Goal: Task Accomplishment & Management: Use online tool/utility

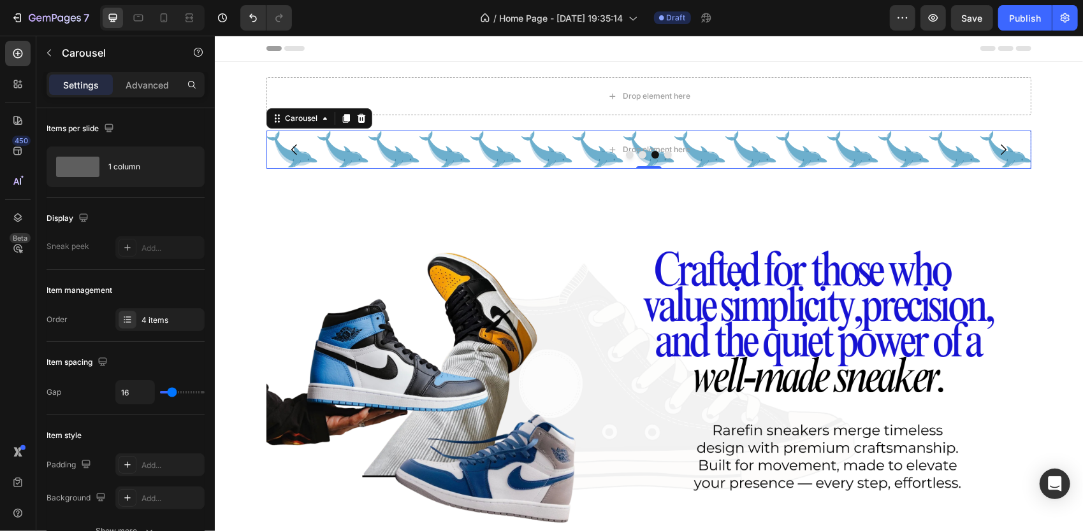
click at [1000, 147] on icon "Carousel Next Arrow" at bounding box center [1003, 149] width 6 height 11
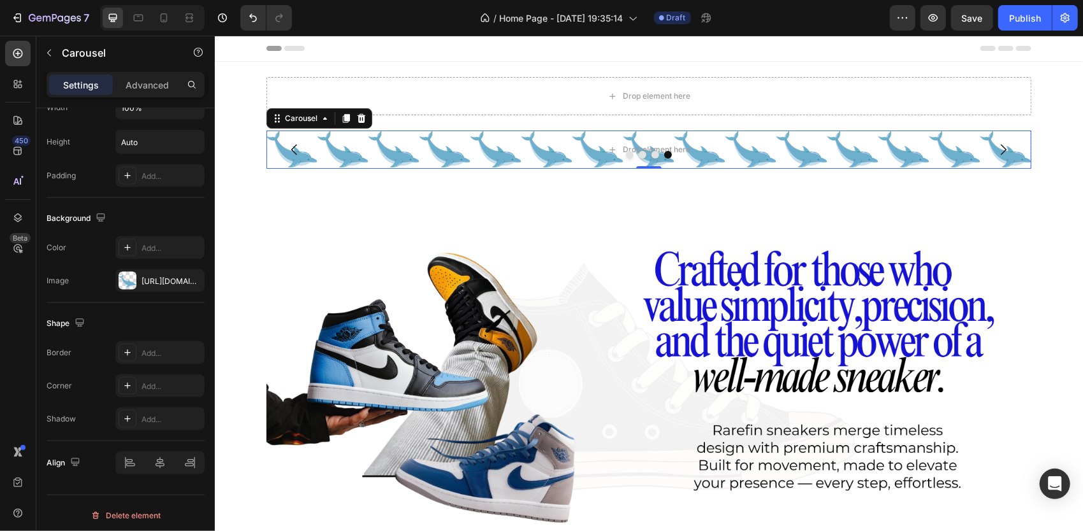
click at [1000, 147] on icon "Carousel Next Arrow" at bounding box center [1003, 149] width 6 height 11
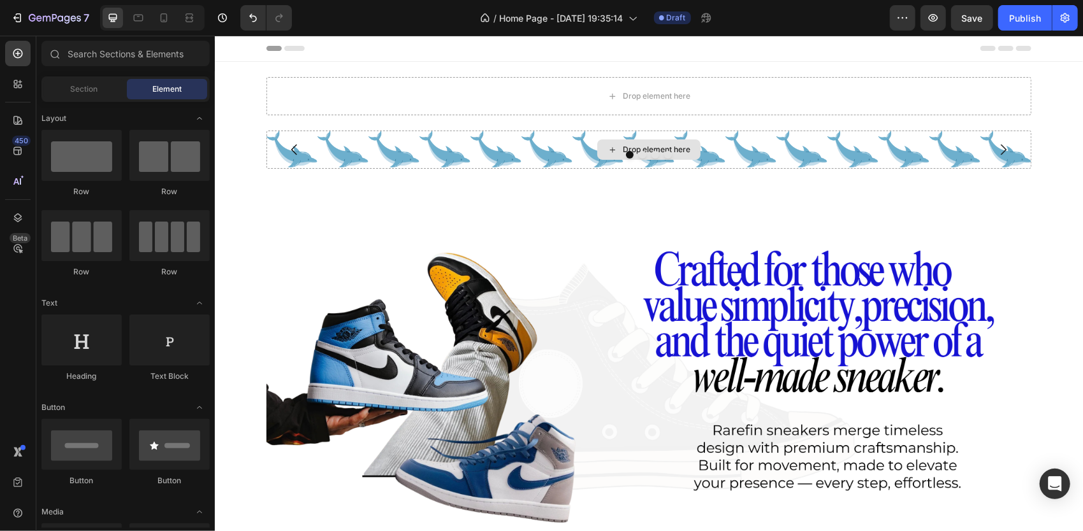
click at [639, 145] on div "Drop element here" at bounding box center [656, 149] width 68 height 10
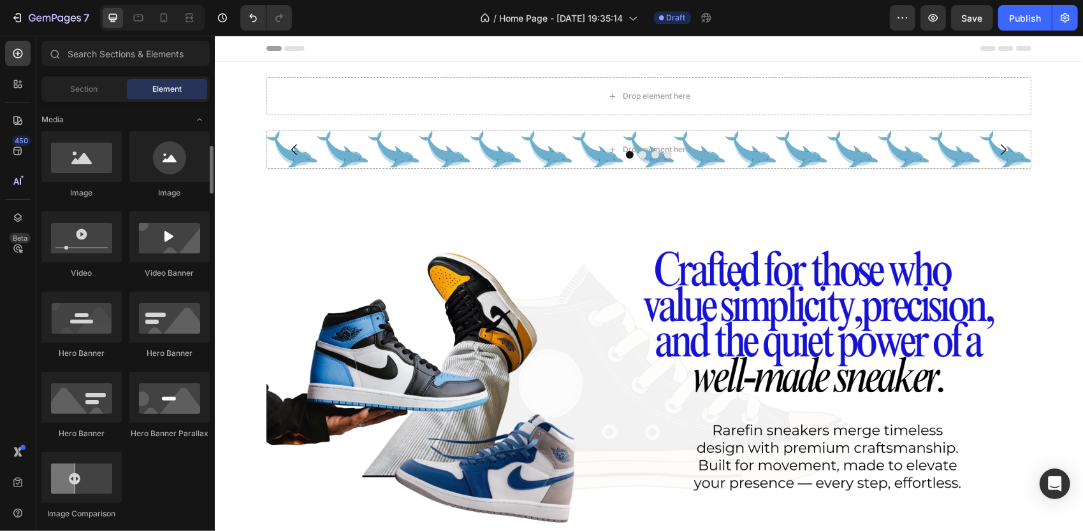
scroll to position [394, 0]
click at [57, 166] on div at bounding box center [81, 155] width 80 height 51
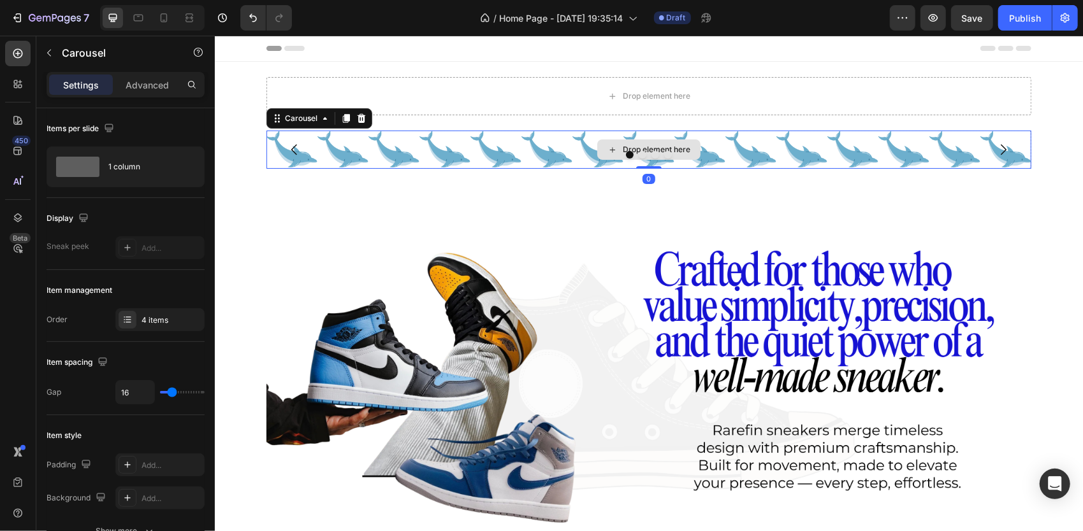
click at [426, 138] on div "Drop element here" at bounding box center [648, 149] width 765 height 38
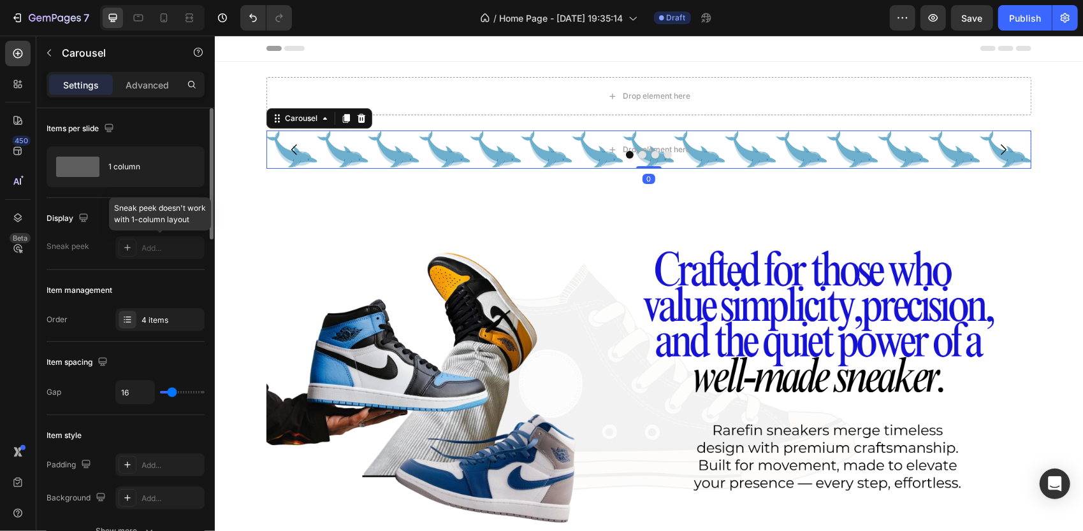
click at [143, 243] on div at bounding box center [159, 247] width 89 height 23
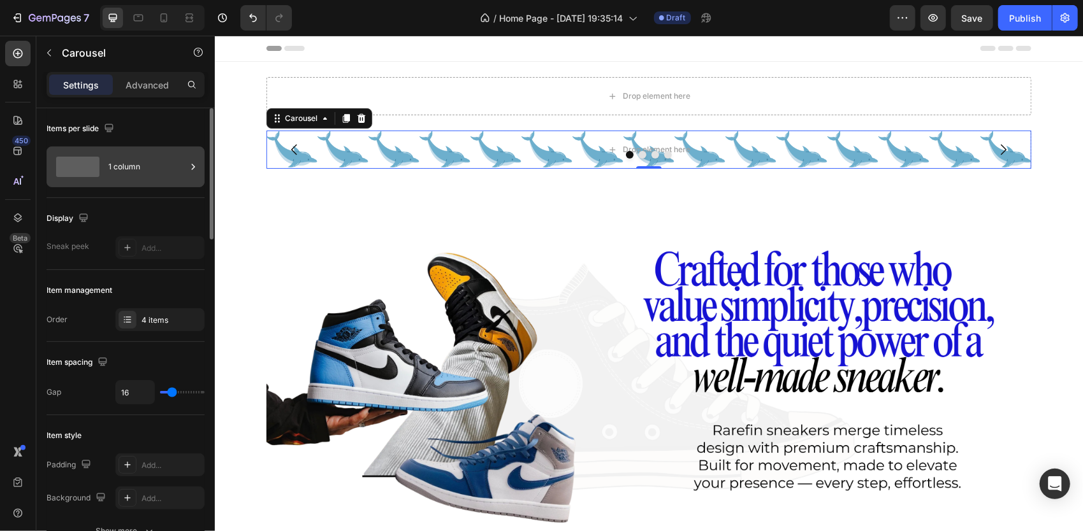
click at [167, 176] on div "1 column" at bounding box center [147, 166] width 78 height 29
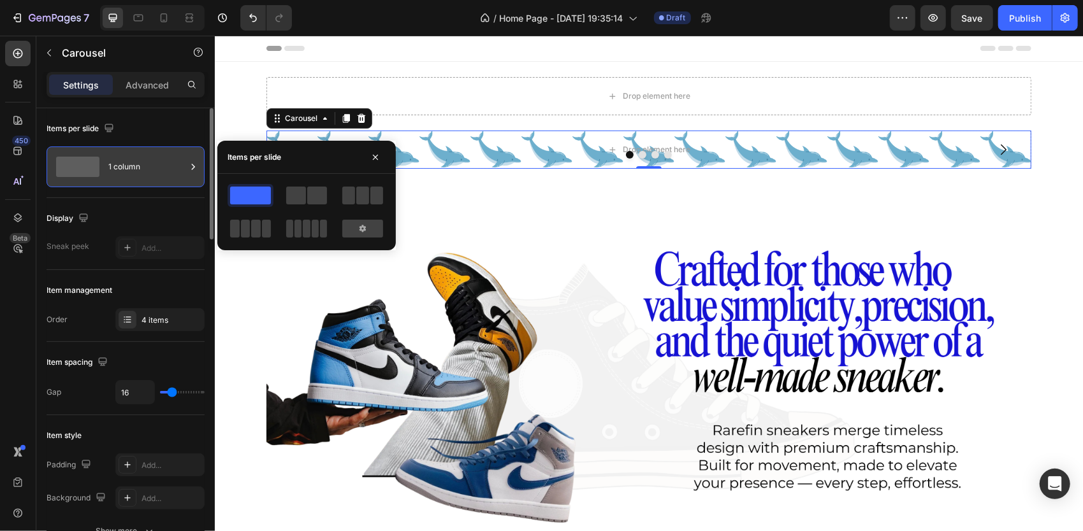
click at [167, 176] on div "1 column" at bounding box center [147, 166] width 78 height 29
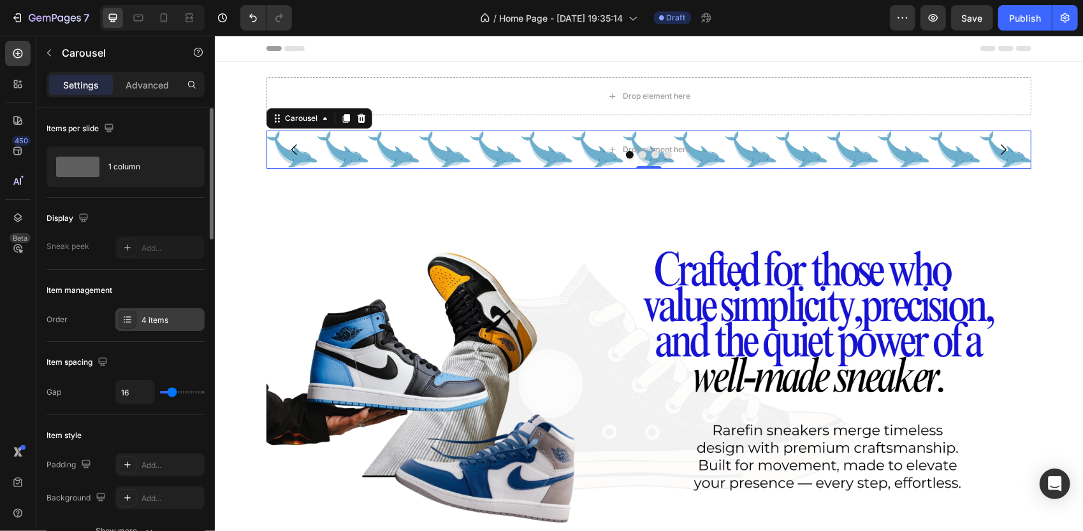
click at [141, 312] on div "4 items" at bounding box center [159, 319] width 89 height 23
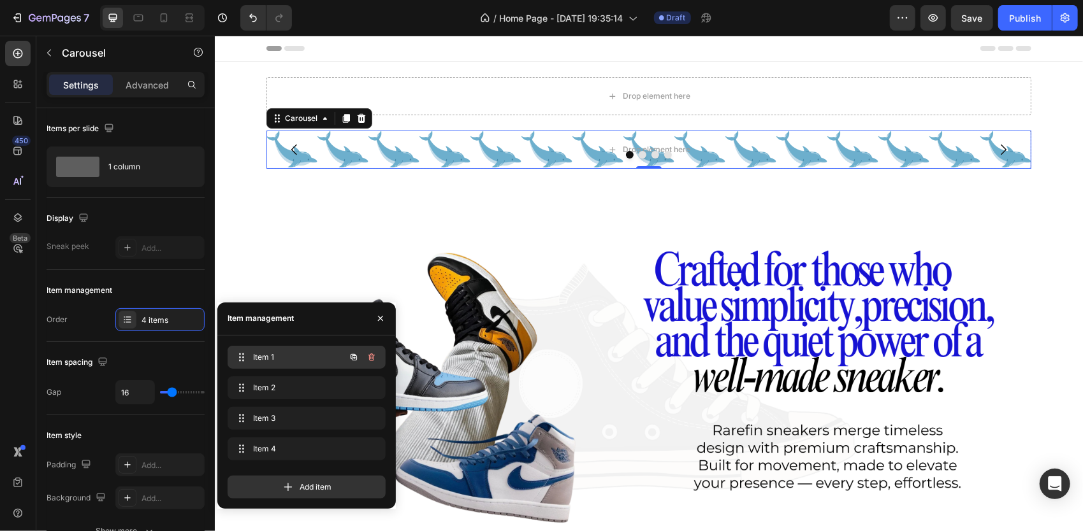
click at [283, 363] on div "Item 1 Item 1" at bounding box center [289, 358] width 112 height 18
click at [69, 282] on div "Item management" at bounding box center [126, 290] width 158 height 20
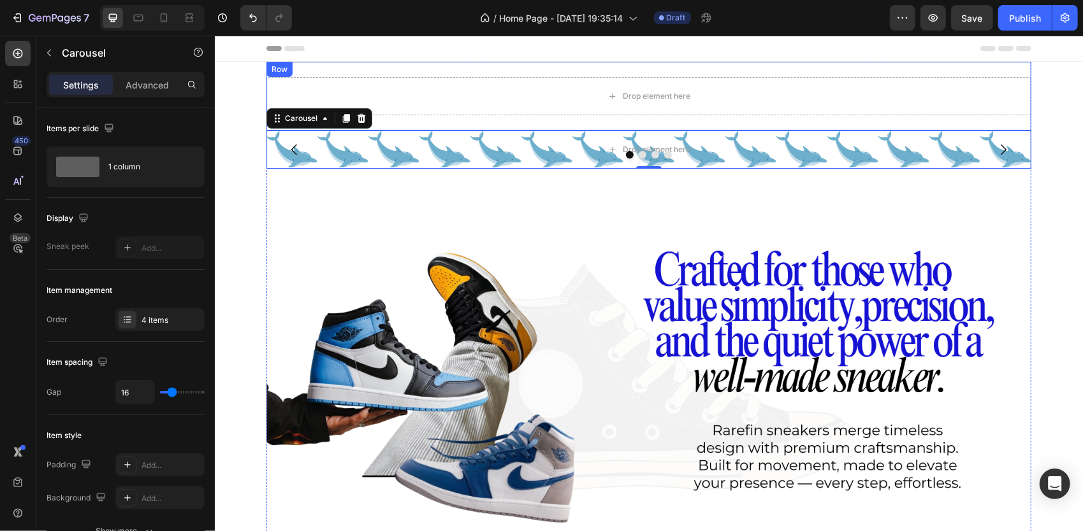
click at [322, 143] on div "Drop element here" at bounding box center [648, 149] width 765 height 38
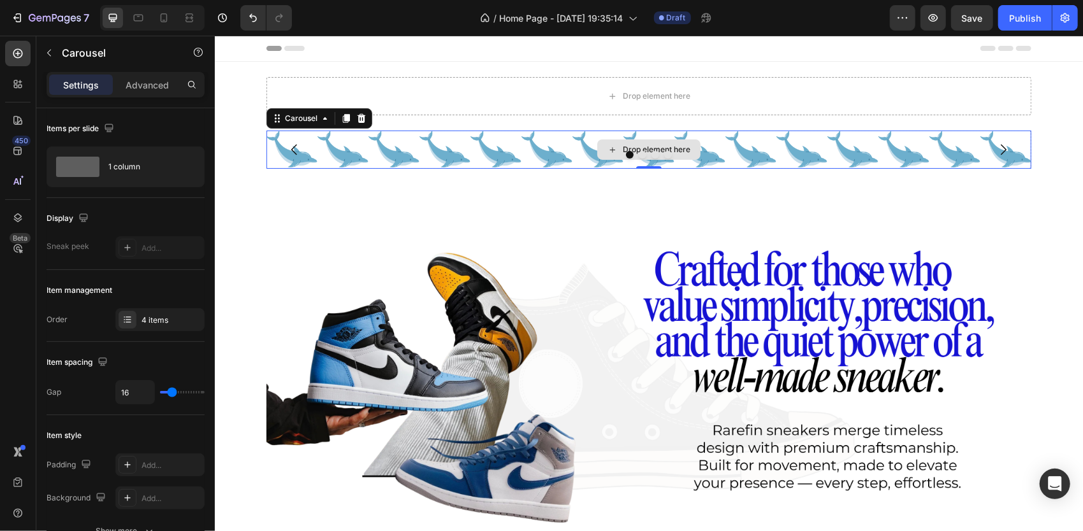
click at [322, 143] on div "Drop element here" at bounding box center [648, 149] width 765 height 38
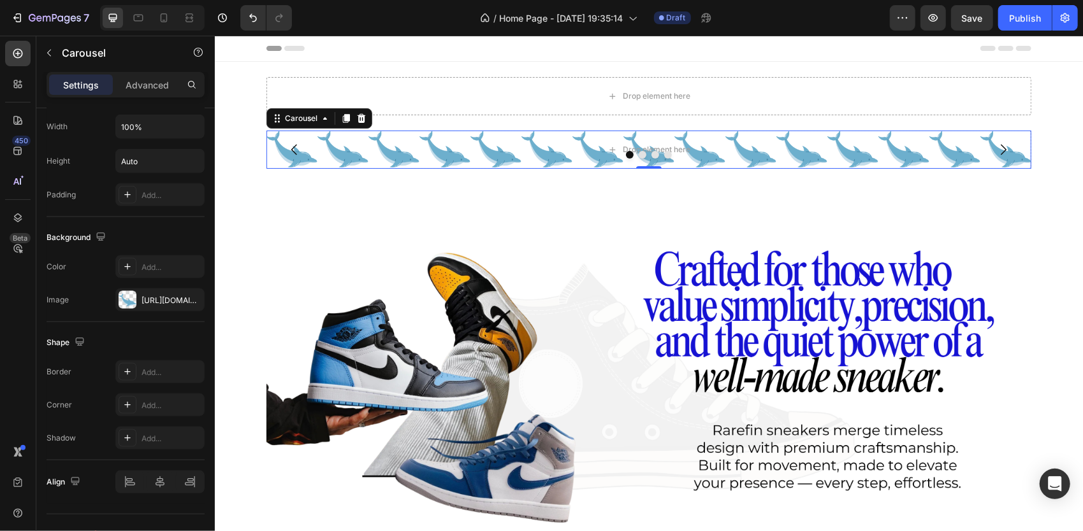
scroll to position [1148, 0]
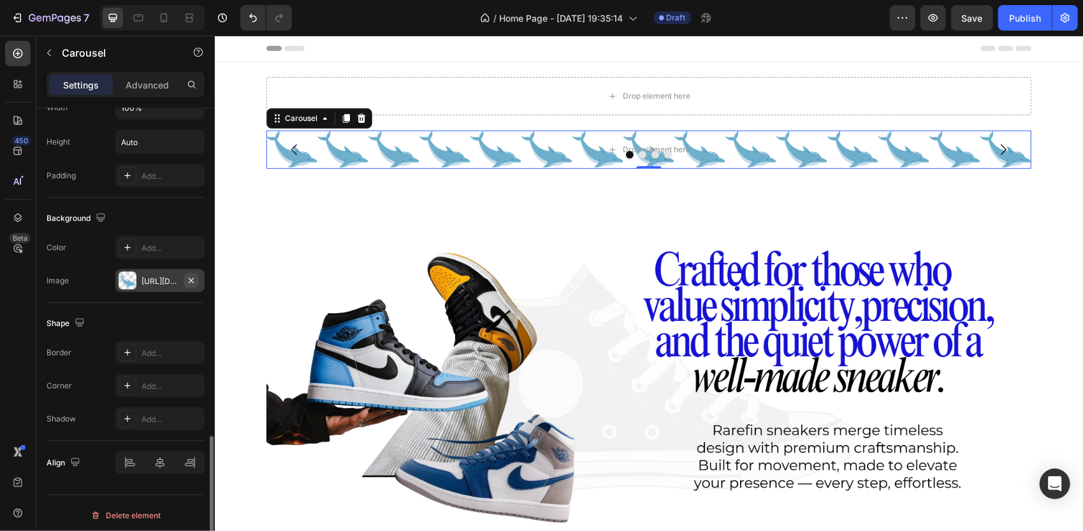
click at [191, 278] on icon "button" at bounding box center [191, 280] width 5 height 5
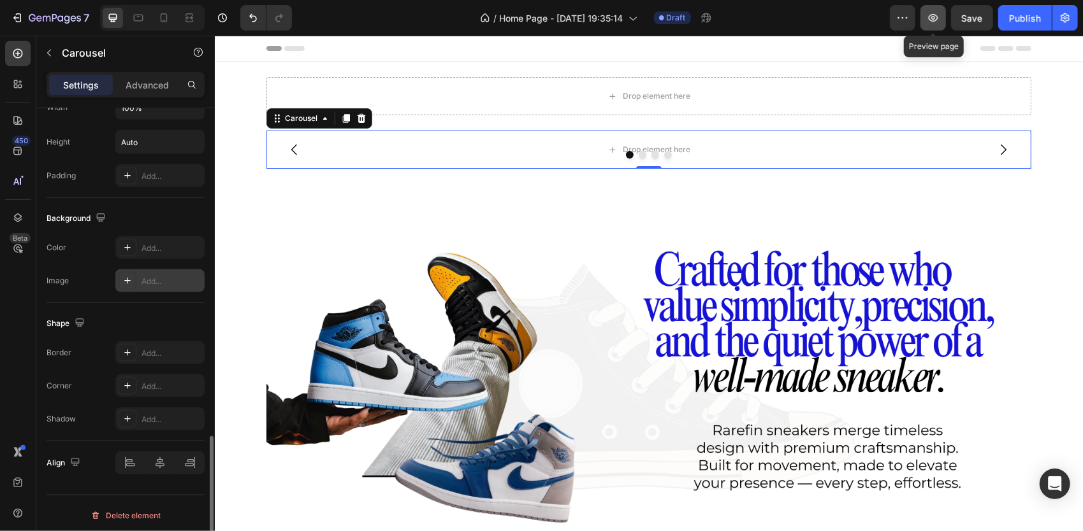
click at [941, 20] on button "button" at bounding box center [932, 17] width 25 height 25
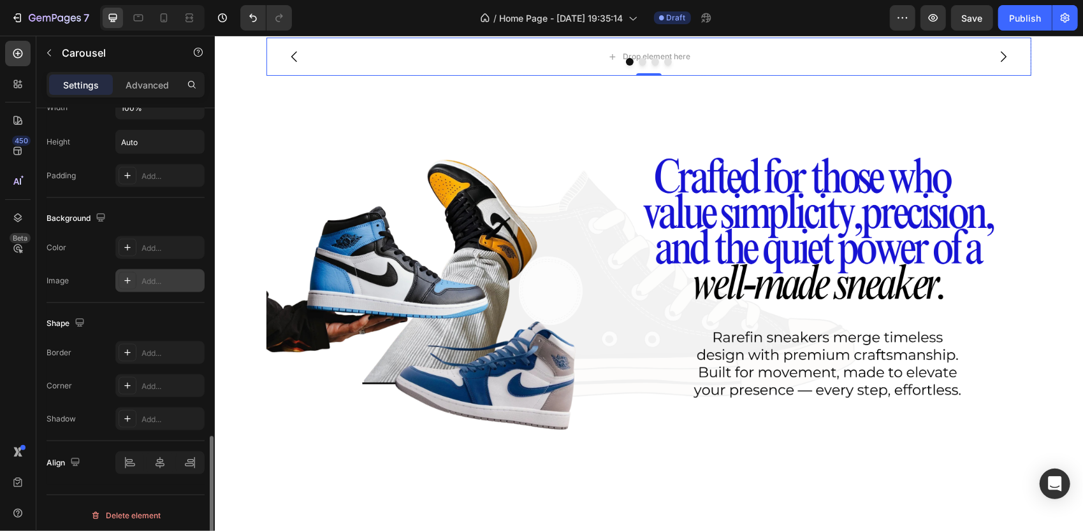
scroll to position [0, 0]
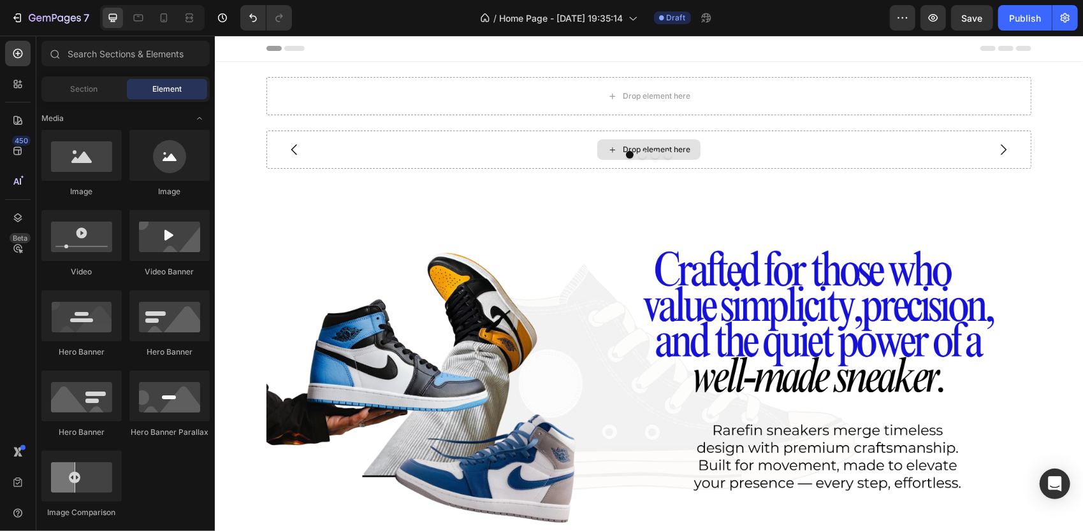
click at [600, 147] on div "Drop element here" at bounding box center [647, 149] width 103 height 20
click at [61, 161] on div at bounding box center [81, 155] width 80 height 51
drag, startPoint x: 61, startPoint y: 161, endPoint x: 36, endPoint y: 145, distance: 29.5
click at [36, 145] on div "450 Beta Sections(0) Elements(83) Section Element Hero Section Product Detail B…" at bounding box center [107, 284] width 215 height 496
drag, startPoint x: 36, startPoint y: 145, endPoint x: 46, endPoint y: 150, distance: 11.4
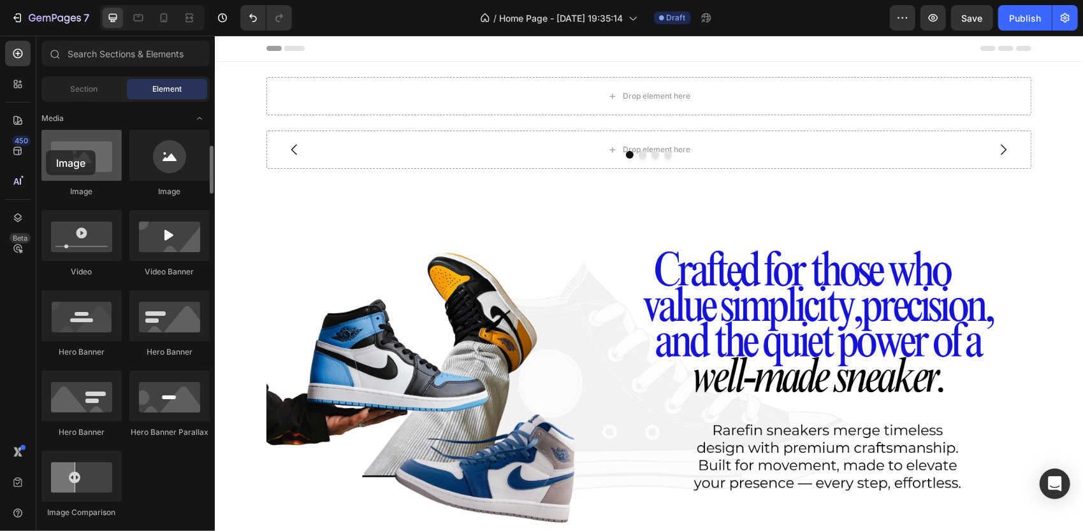
click at [46, 150] on div at bounding box center [81, 155] width 80 height 51
click at [66, 157] on div at bounding box center [81, 155] width 80 height 51
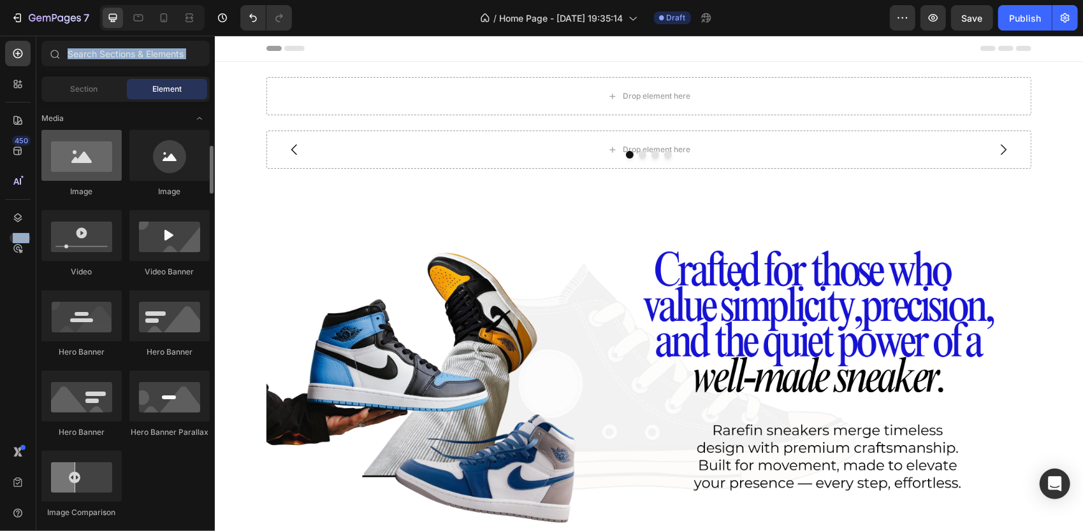
click at [66, 157] on div at bounding box center [81, 155] width 80 height 51
drag, startPoint x: 66, startPoint y: 157, endPoint x: 15, endPoint y: 277, distance: 130.8
click at [15, 277] on div "450 Beta" at bounding box center [17, 240] width 25 height 399
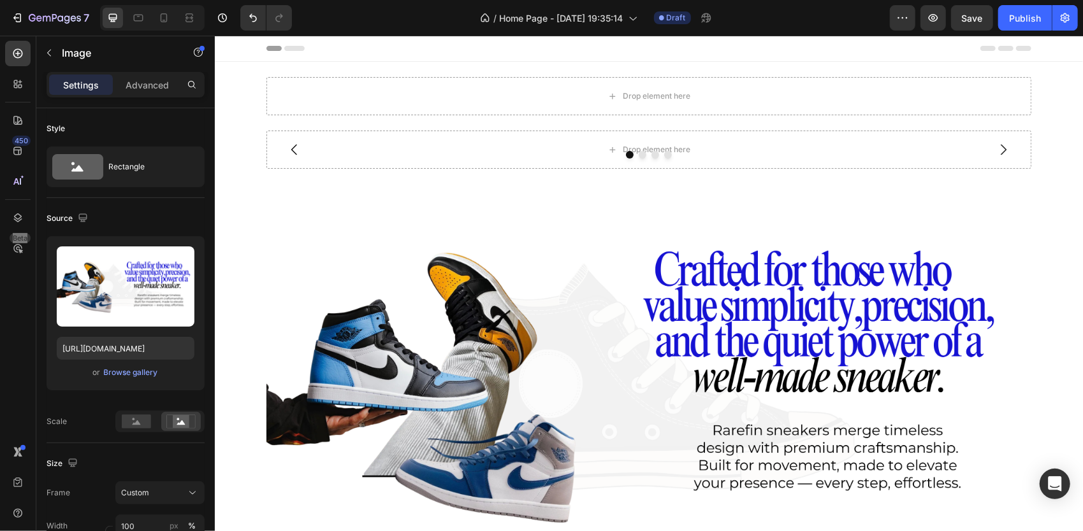
drag, startPoint x: 233, startPoint y: 342, endPoint x: 442, endPoint y: 210, distance: 247.1
click at [442, 210] on img at bounding box center [648, 383] width 765 height 430
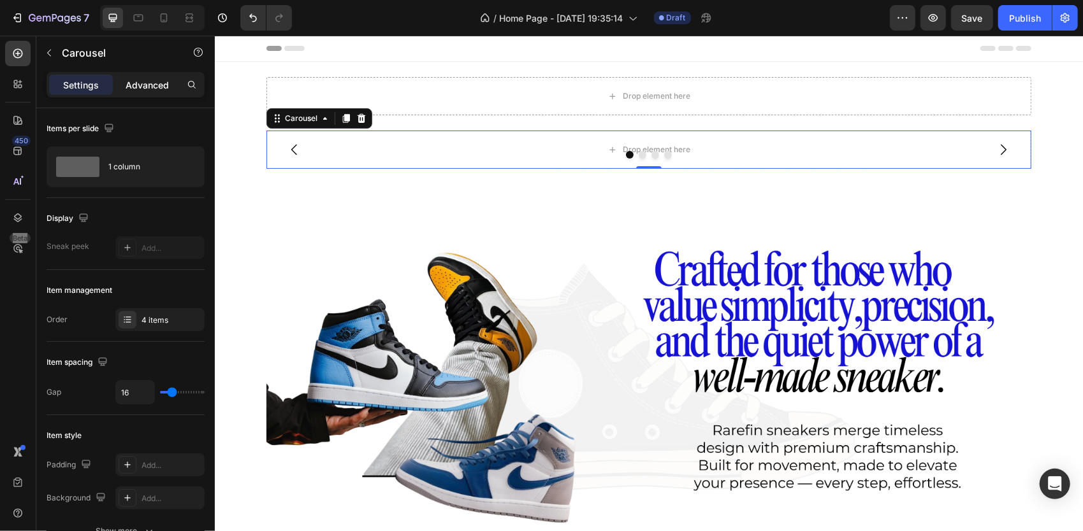
click at [168, 88] on p "Advanced" at bounding box center [147, 84] width 43 height 13
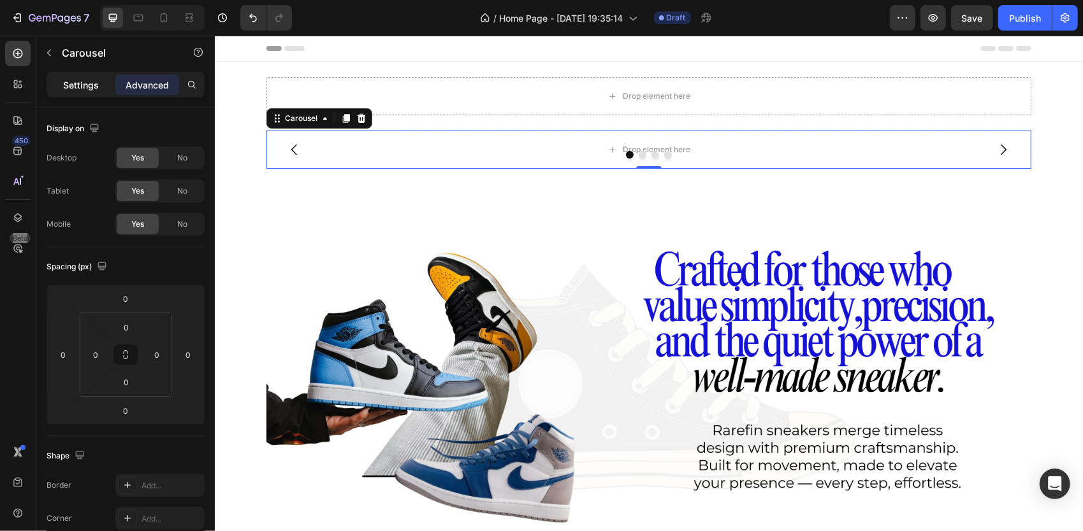
click at [86, 77] on div "Settings" at bounding box center [81, 85] width 64 height 20
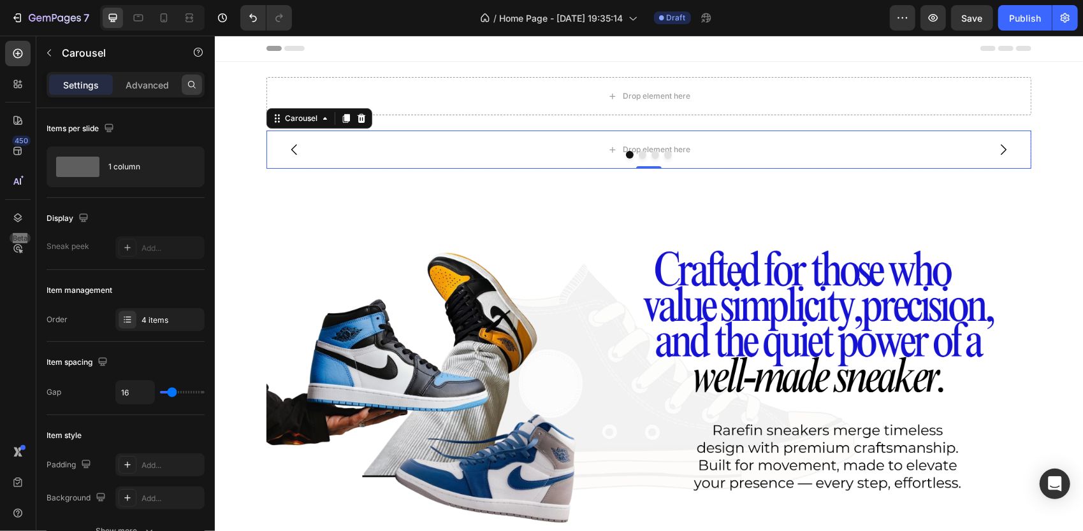
click at [191, 78] on div at bounding box center [192, 85] width 20 height 20
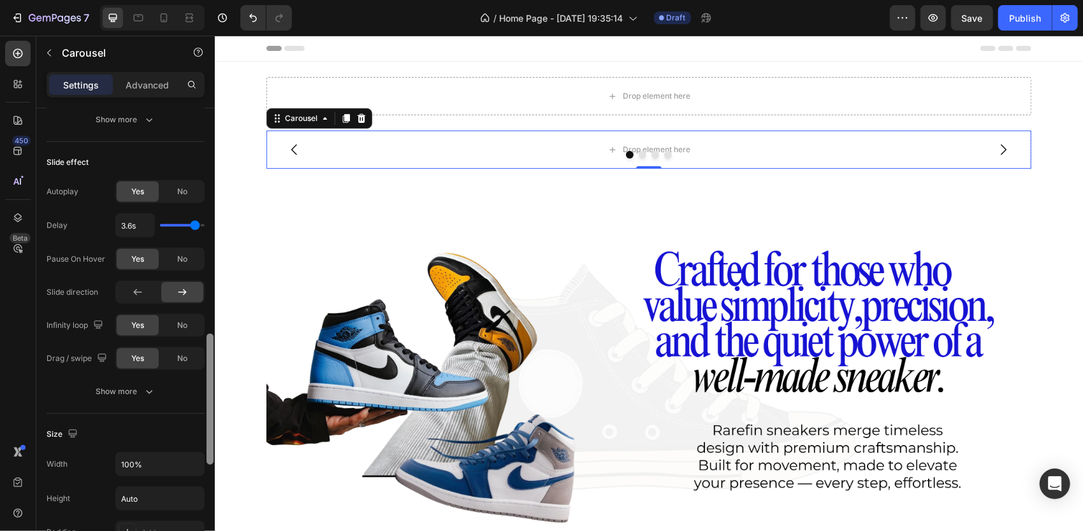
scroll to position [791, 0]
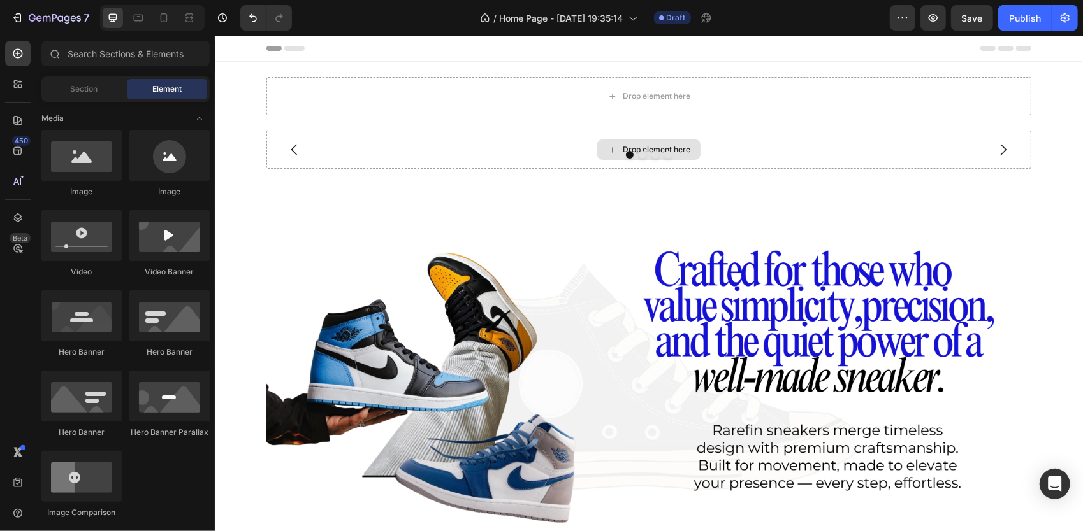
click at [607, 141] on div "Drop element here" at bounding box center [647, 149] width 103 height 20
click at [87, 195] on div "Image" at bounding box center [81, 191] width 80 height 11
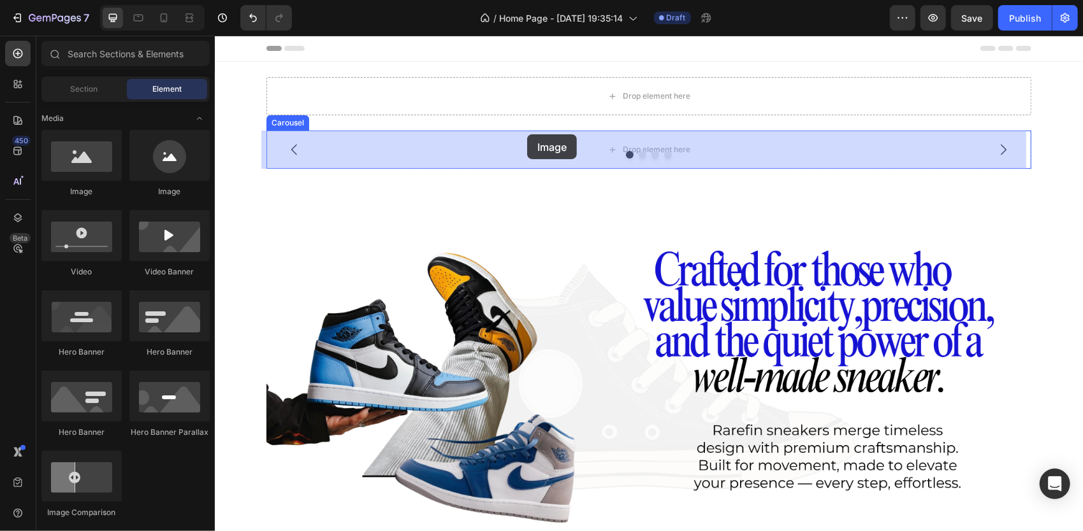
drag, startPoint x: 310, startPoint y: 215, endPoint x: 526, endPoint y: 134, distance: 231.3
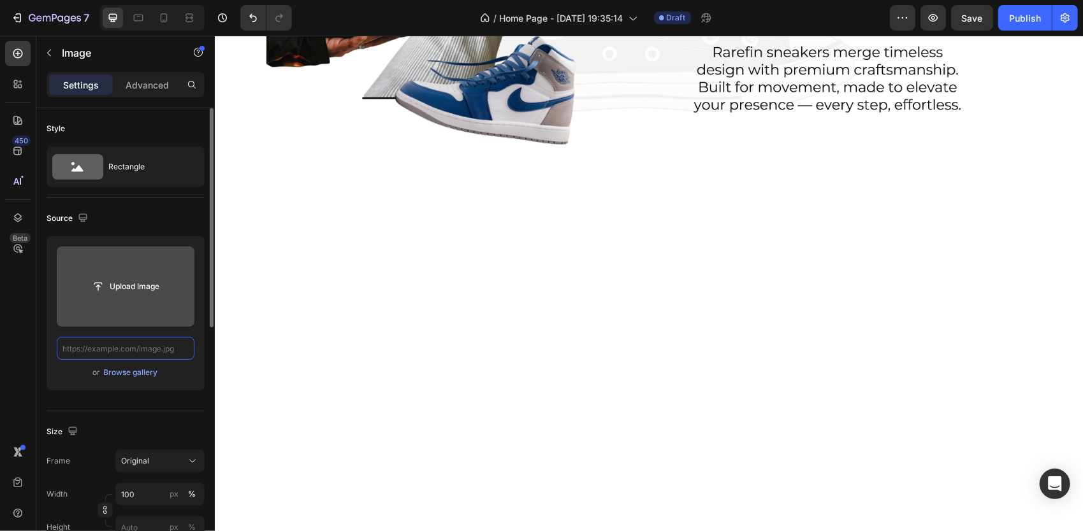
scroll to position [474, 0]
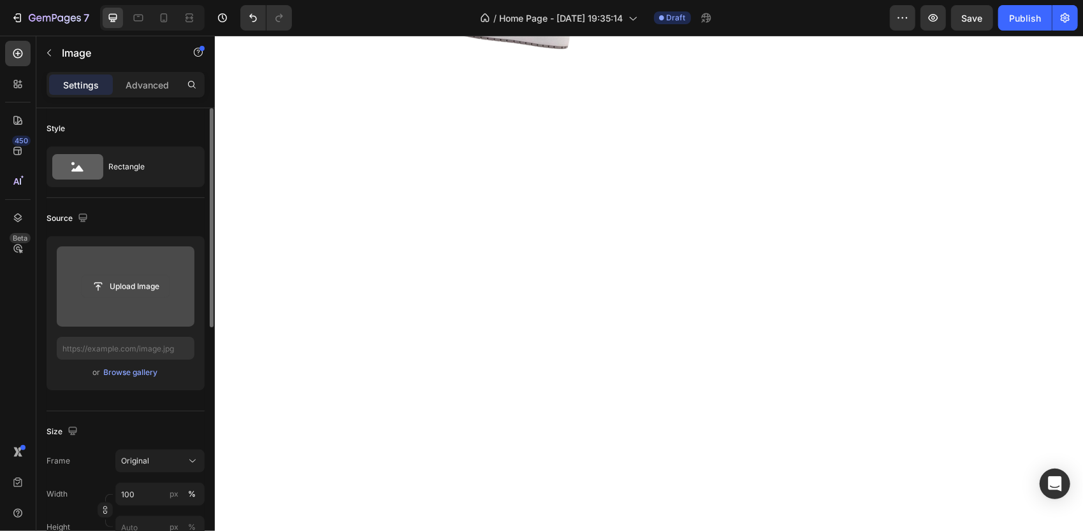
click at [135, 290] on input "file" at bounding box center [126, 287] width 88 height 22
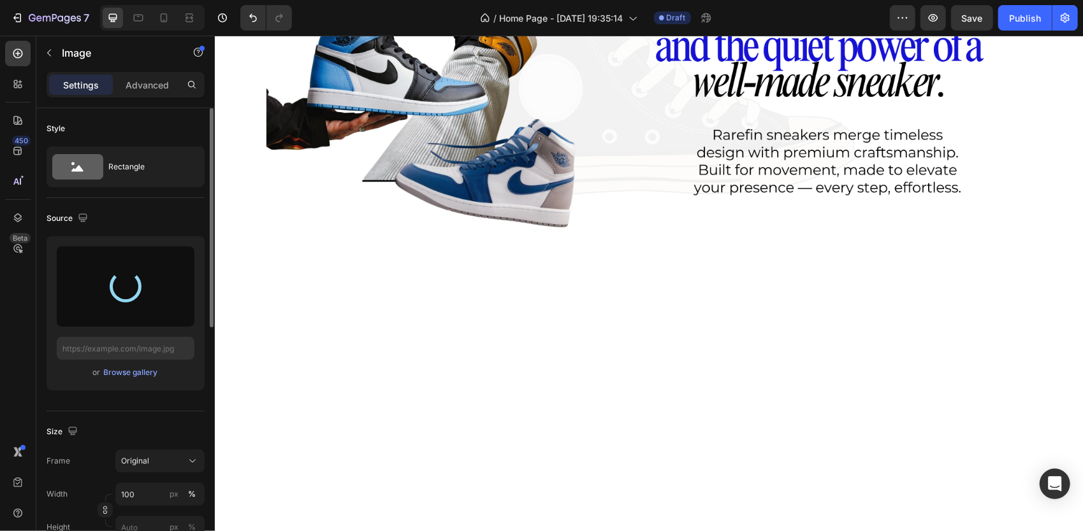
scroll to position [295, 0]
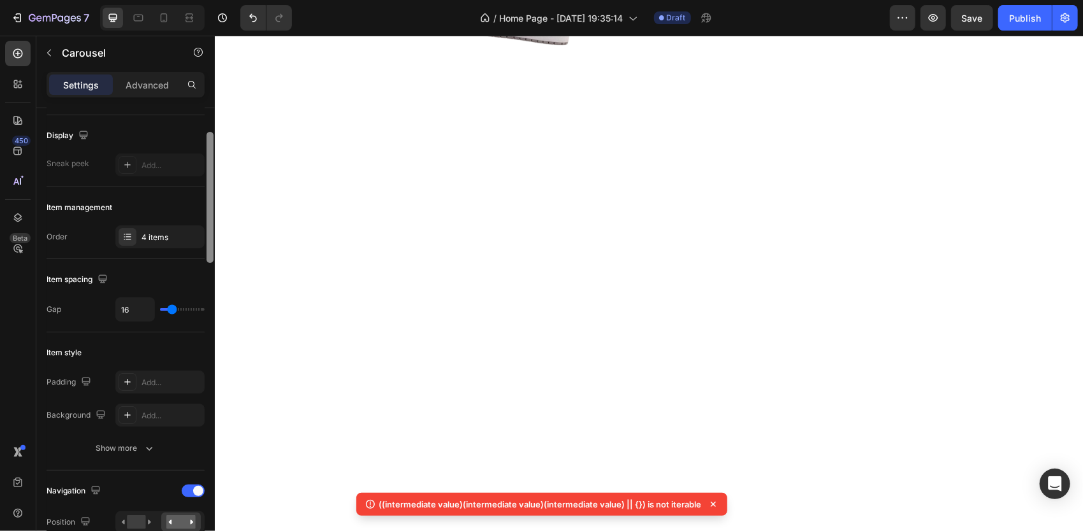
scroll to position [84, 0]
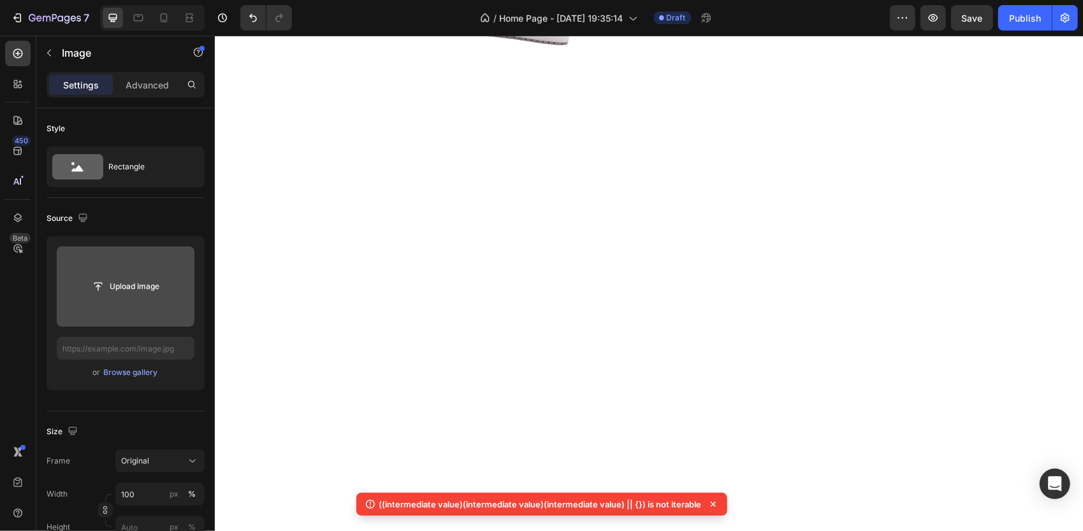
click at [152, 303] on input "file" at bounding box center [126, 287] width 138 height 80
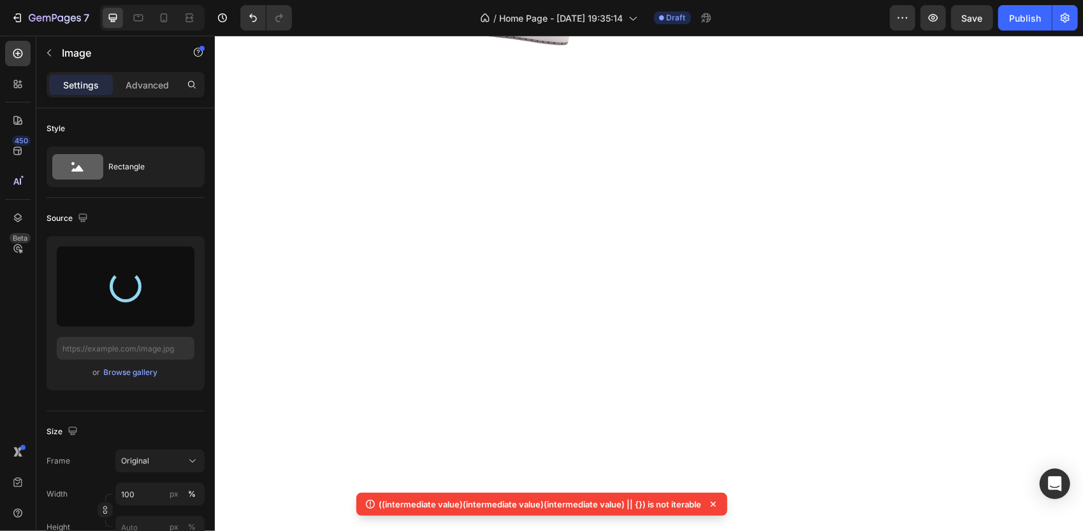
type input "[URL][DOMAIN_NAME]"
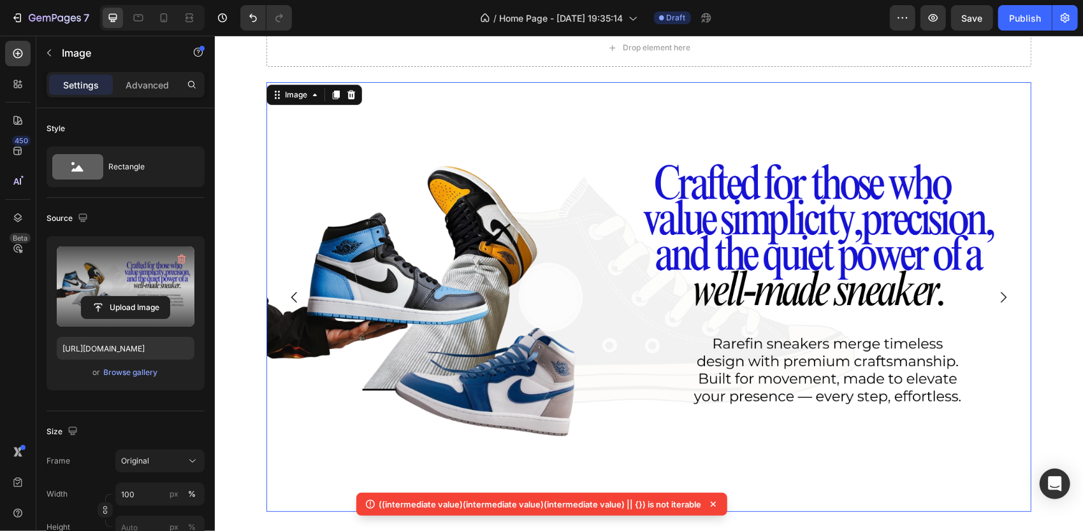
scroll to position [48, 0]
click at [995, 296] on icon "Carousel Next Arrow" at bounding box center [1002, 297] width 15 height 15
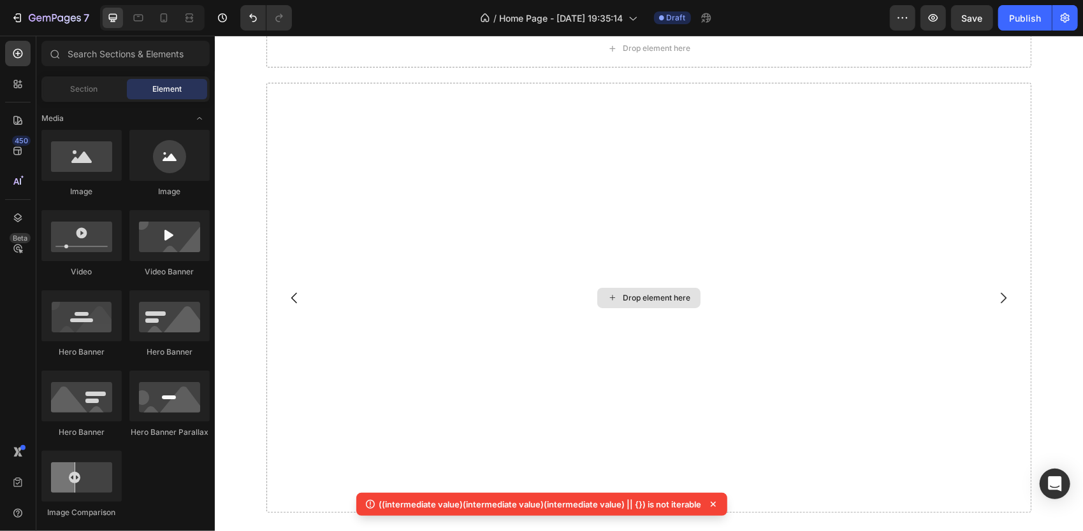
click at [623, 304] on div "Drop element here" at bounding box center [647, 297] width 103 height 20
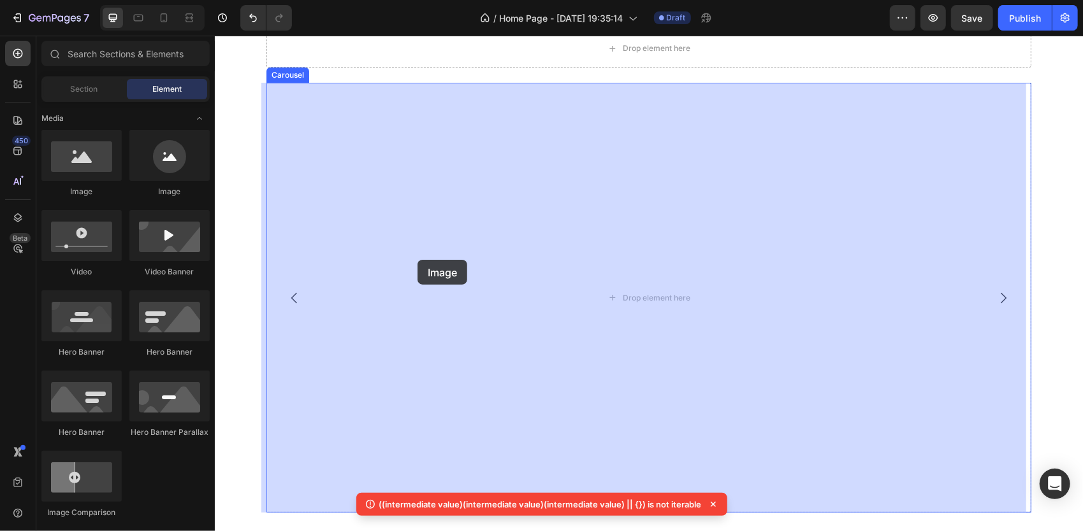
drag, startPoint x: 271, startPoint y: 208, endPoint x: 459, endPoint y: 295, distance: 206.4
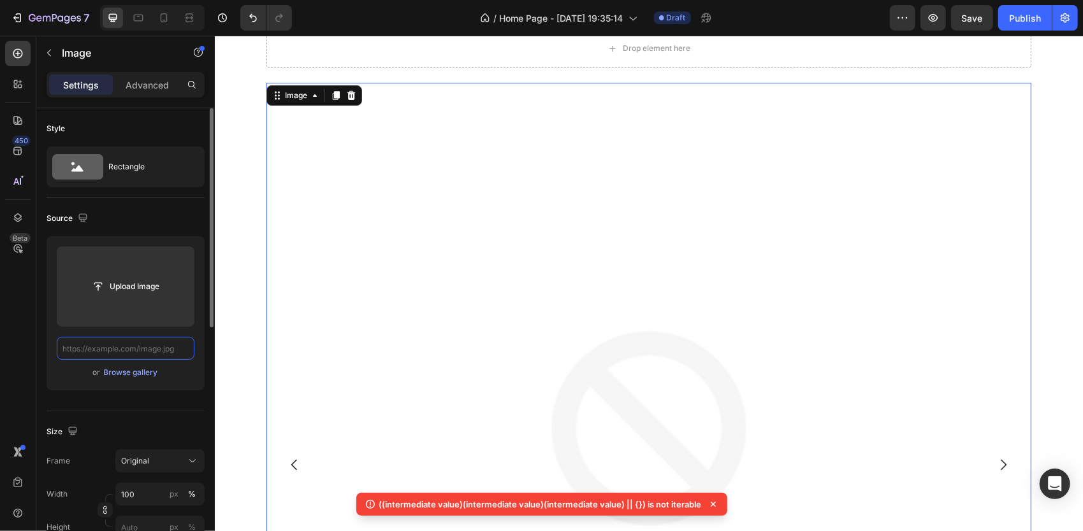
scroll to position [0, 0]
